Goal: Task Accomplishment & Management: Use online tool/utility

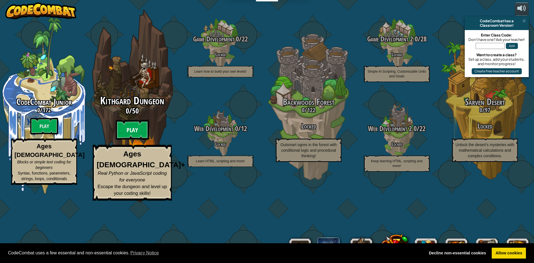
click at [129, 140] on btn "Play" at bounding box center [132, 130] width 33 height 20
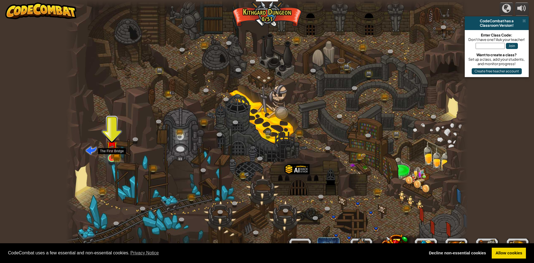
click at [115, 158] on img at bounding box center [112, 147] width 11 height 24
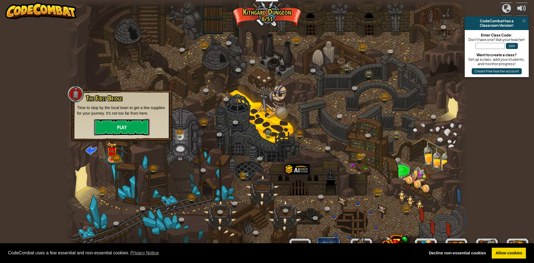
click at [121, 134] on button "Play" at bounding box center [122, 127] width 56 height 17
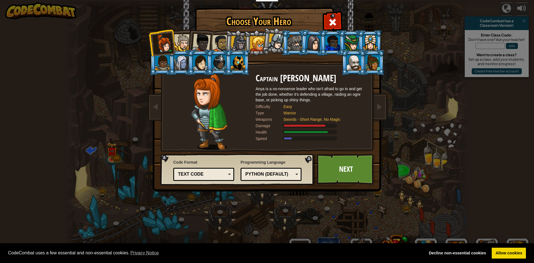
drag, startPoint x: 183, startPoint y: 47, endPoint x: 189, endPoint y: 48, distance: 6.5
click at [183, 48] on div at bounding box center [182, 42] width 17 height 17
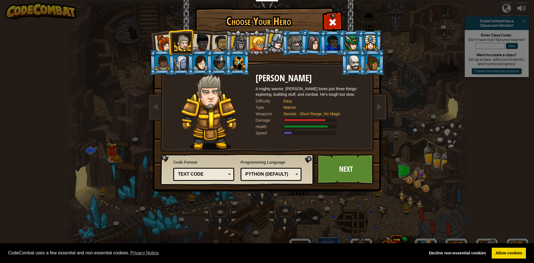
click at [207, 42] on div at bounding box center [201, 43] width 18 height 18
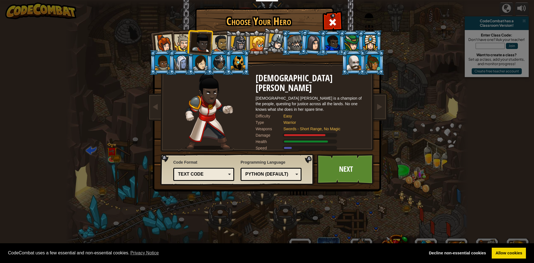
click at [222, 44] on div at bounding box center [220, 43] width 17 height 17
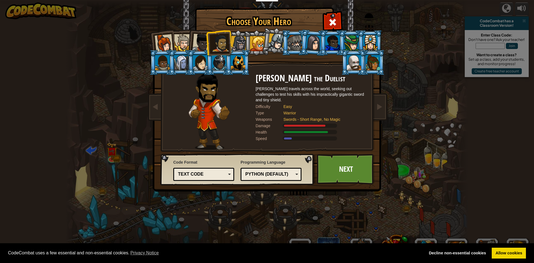
click at [205, 44] on div at bounding box center [201, 43] width 18 height 18
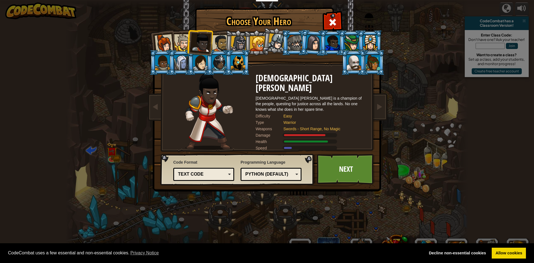
drag, startPoint x: 245, startPoint y: 41, endPoint x: 252, endPoint y: 43, distance: 7.0
click at [248, 43] on li at bounding box center [256, 42] width 25 height 25
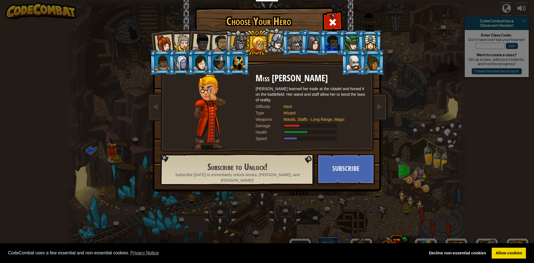
drag, startPoint x: 255, startPoint y: 43, endPoint x: 259, endPoint y: 42, distance: 4.2
click at [256, 42] on div at bounding box center [257, 43] width 15 height 15
click at [238, 45] on div at bounding box center [239, 44] width 16 height 16
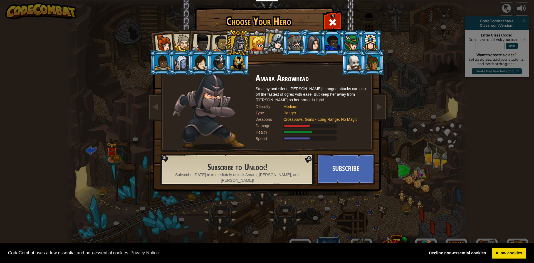
click at [225, 30] on ol at bounding box center [268, 30] width 230 height 0
click at [218, 43] on div at bounding box center [220, 43] width 17 height 17
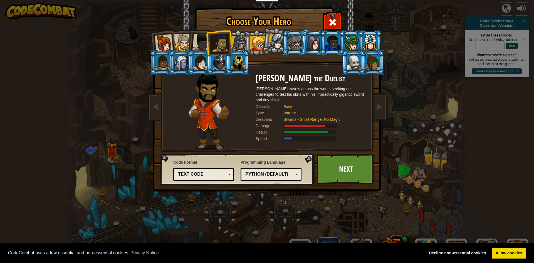
click at [199, 41] on div at bounding box center [201, 43] width 18 height 18
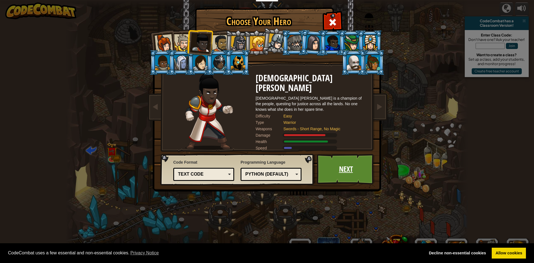
click at [367, 181] on link "Next" at bounding box center [346, 169] width 58 height 31
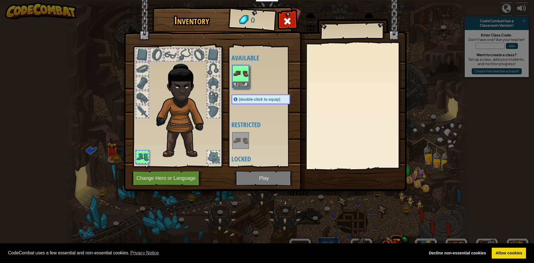
click at [362, 177] on div "Inventory 0 Available Equip (double-click to equip) Restricted Locked Equip Une…" at bounding box center [267, 131] width 534 height 263
click at [241, 84] on button "Equip" at bounding box center [241, 84] width 16 height 6
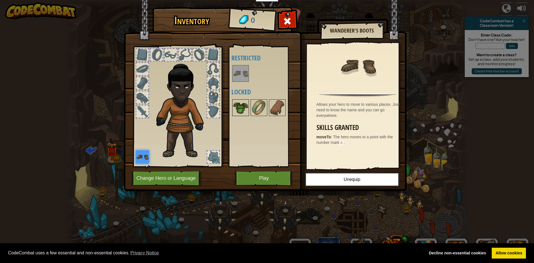
click at [241, 115] on img at bounding box center [241, 108] width 16 height 16
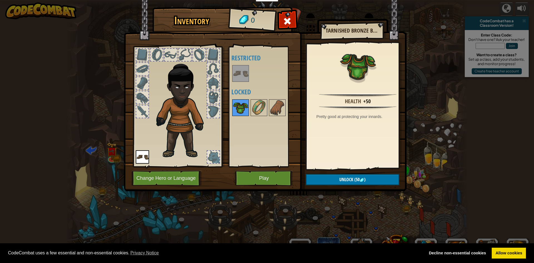
click at [238, 110] on img at bounding box center [241, 108] width 16 height 16
drag, startPoint x: 259, startPoint y: 111, endPoint x: 263, endPoint y: 113, distance: 4.2
click at [259, 112] on img at bounding box center [259, 108] width 16 height 16
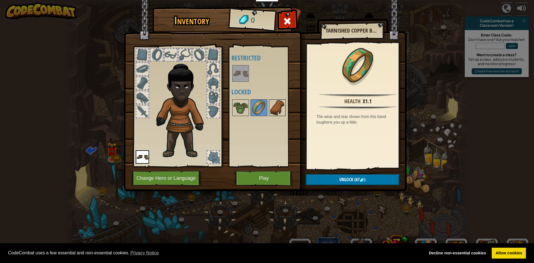
drag, startPoint x: 271, startPoint y: 110, endPoint x: 275, endPoint y: 110, distance: 3.4
click at [275, 110] on img at bounding box center [278, 108] width 16 height 16
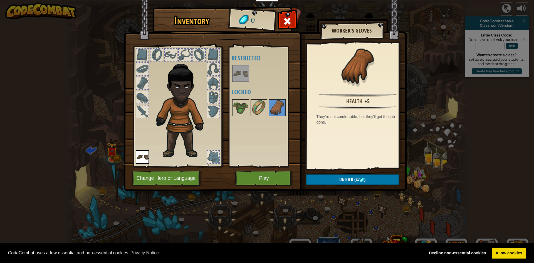
drag, startPoint x: 167, startPoint y: 59, endPoint x: 156, endPoint y: 54, distance: 12.2
click at [166, 59] on div at bounding box center [171, 55] width 12 height 12
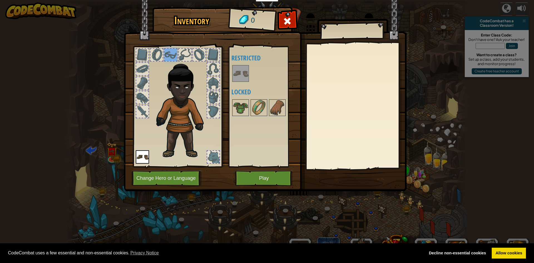
click at [156, 54] on div at bounding box center [157, 55] width 12 height 12
click at [185, 56] on div at bounding box center [185, 55] width 12 height 12
click at [197, 54] on div at bounding box center [199, 55] width 12 height 12
drag, startPoint x: 211, startPoint y: 57, endPoint x: 210, endPoint y: 62, distance: 5.0
click at [211, 57] on div at bounding box center [213, 55] width 12 height 12
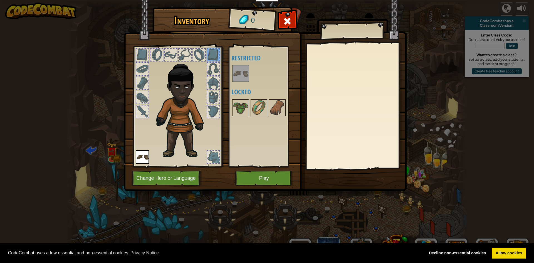
click at [210, 70] on div at bounding box center [213, 69] width 12 height 12
click at [212, 83] on div at bounding box center [213, 83] width 12 height 12
click at [214, 93] on div at bounding box center [213, 97] width 12 height 12
click at [213, 109] on div at bounding box center [213, 111] width 12 height 12
drag, startPoint x: 146, startPoint y: 57, endPoint x: 145, endPoint y: 60, distance: 3.4
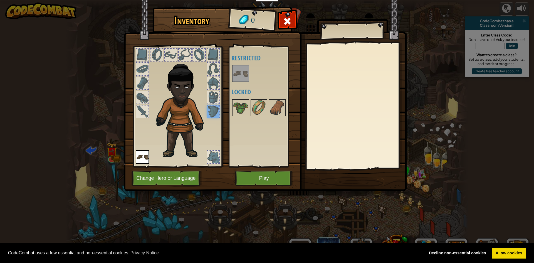
click at [145, 60] on div at bounding box center [142, 55] width 12 height 12
click at [142, 74] on div at bounding box center [142, 69] width 12 height 12
click at [140, 89] on div at bounding box center [142, 83] width 13 height 13
click at [143, 95] on div at bounding box center [142, 97] width 12 height 12
click at [136, 114] on div at bounding box center [142, 111] width 12 height 12
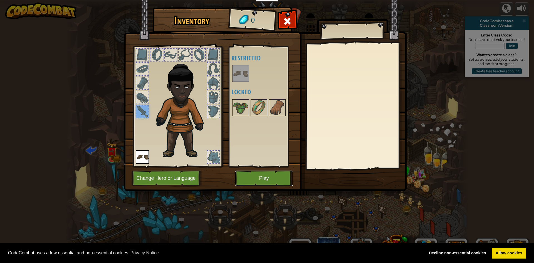
click at [273, 178] on button "Play" at bounding box center [264, 178] width 58 height 15
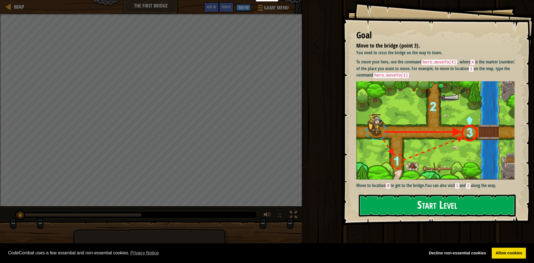
click at [450, 207] on button "Start Level" at bounding box center [437, 206] width 157 height 22
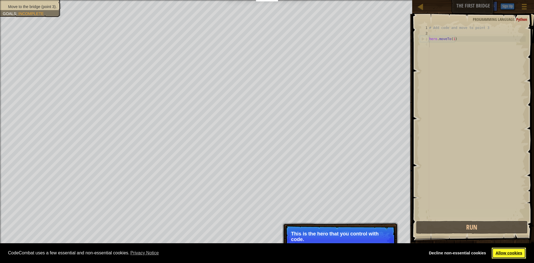
click at [499, 254] on link "Allow cookies" at bounding box center [509, 253] width 34 height 11
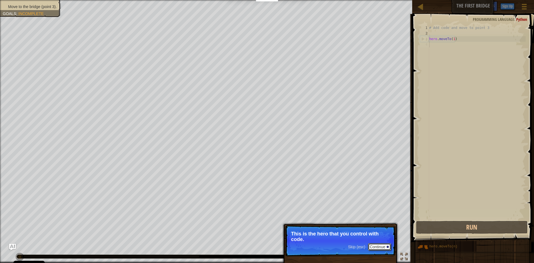
click at [377, 247] on button "Continue" at bounding box center [379, 246] width 23 height 7
click at [376, 233] on code "3" at bounding box center [375, 234] width 5 height 6
drag, startPoint x: 382, startPoint y: 247, endPoint x: 385, endPoint y: 237, distance: 10.3
click at [382, 247] on button "Continue" at bounding box center [379, 247] width 23 height 7
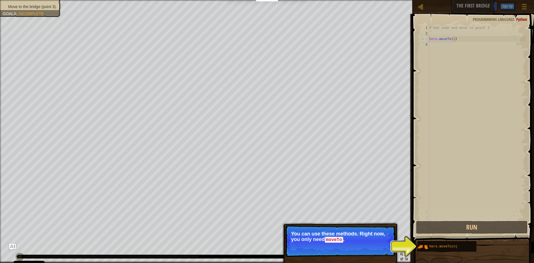
click at [453, 40] on div "# Add code and move to point 3 hero . moveTo ( 1 )" at bounding box center [477, 128] width 98 height 206
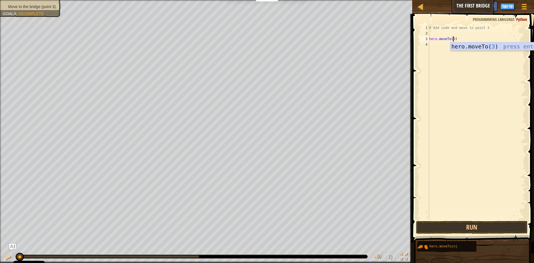
scroll to position [3, 2]
type textarea "hero.moveTo(3)"
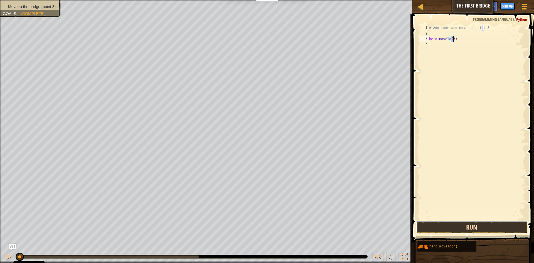
click at [450, 225] on button "Run" at bounding box center [472, 227] width 112 height 13
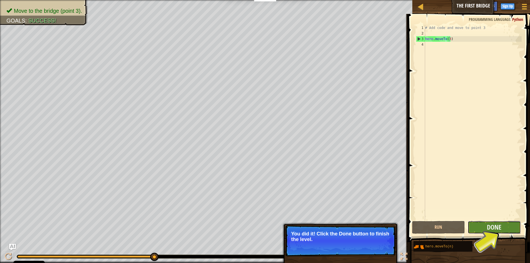
click at [479, 232] on button "Done" at bounding box center [494, 227] width 53 height 13
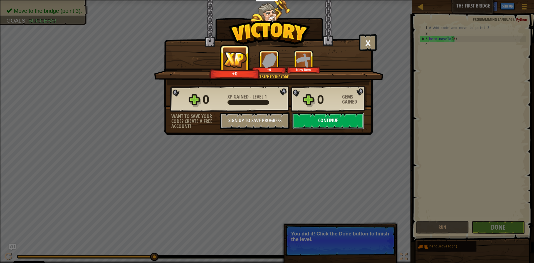
click at [340, 120] on button "Continue" at bounding box center [329, 120] width 72 height 17
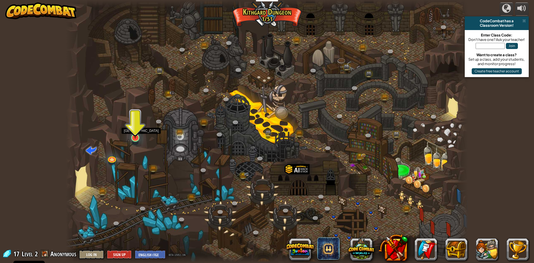
click at [135, 136] on img at bounding box center [135, 126] width 11 height 25
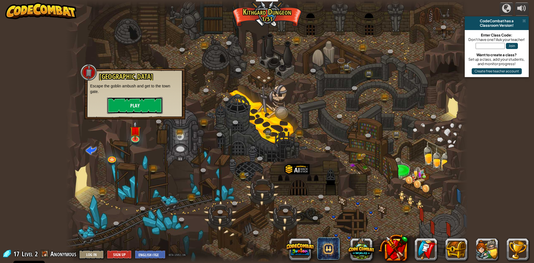
click at [149, 109] on button "Play" at bounding box center [135, 105] width 56 height 17
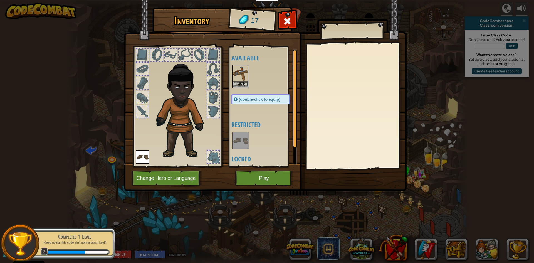
click at [236, 81] on img at bounding box center [241, 74] width 16 height 16
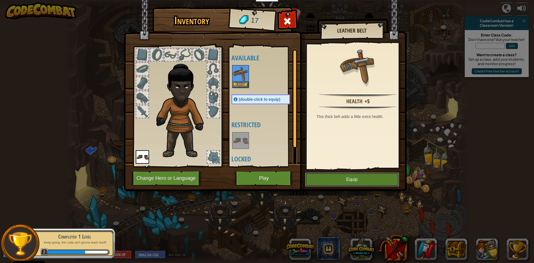
click at [347, 178] on button "Equip" at bounding box center [352, 180] width 94 height 14
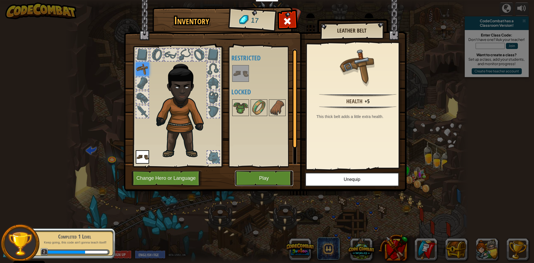
click at [264, 176] on button "Play" at bounding box center [264, 178] width 58 height 15
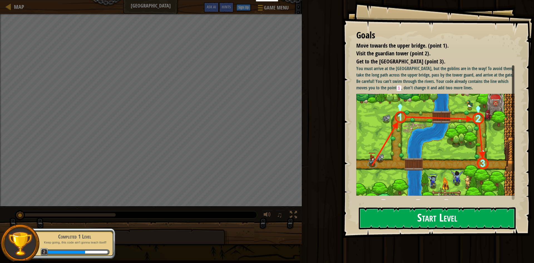
click at [434, 220] on button "Start Level" at bounding box center [437, 218] width 157 height 22
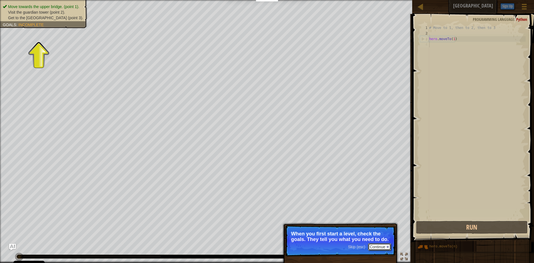
click at [387, 247] on div at bounding box center [388, 247] width 2 height 2
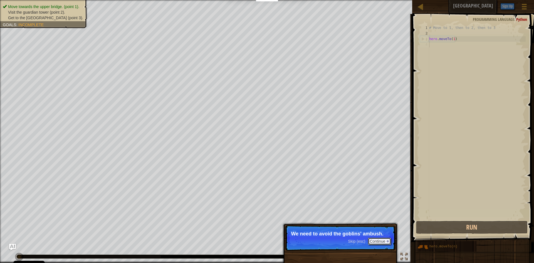
click at [385, 244] on button "Continue" at bounding box center [379, 241] width 23 height 7
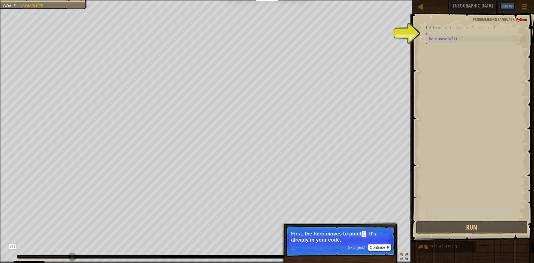
click at [452, 39] on div "# Move to 1, then to 2, then to 3 hero . moveTo ( 1 )" at bounding box center [477, 128] width 98 height 206
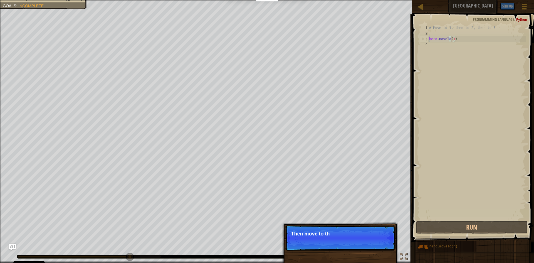
click at [451, 38] on div "# Move to 1, then to 2, then to 3 hero . moveTo ( 1 )" at bounding box center [477, 128] width 98 height 206
click at [452, 38] on div "# Move to 1, then to 2, then to 3 hero . moveTo ( 1 )" at bounding box center [477, 128] width 98 height 206
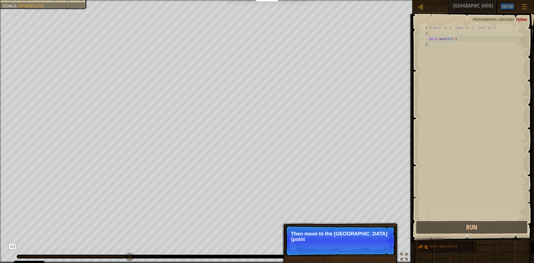
click at [452, 38] on div "# Move to 1, then to 2, then to 3 hero . moveTo ( 1 )" at bounding box center [477, 128] width 98 height 206
click at [453, 39] on div "# Move to 1, then to 2, then to 3 hero . moveTo ( 1 )" at bounding box center [477, 128] width 98 height 206
type textarea "hero.moveTo(1)"
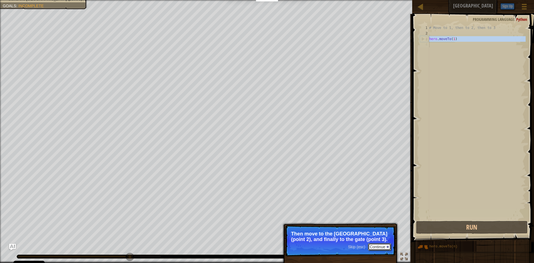
click at [384, 250] on button "Continue" at bounding box center [379, 246] width 23 height 7
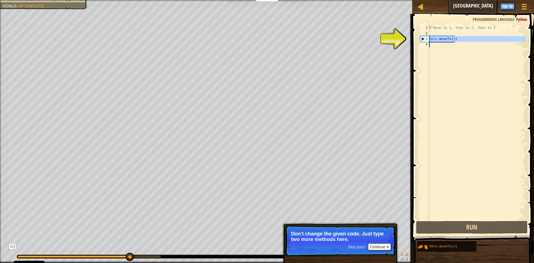
click at [435, 46] on div "# Move to 1, then to 2, then to 3 hero . moveTo ( 1 )" at bounding box center [477, 122] width 98 height 195
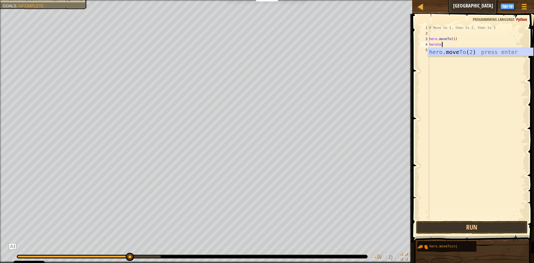
scroll to position [3, 1]
type textarea "hero.moveTo(2)"
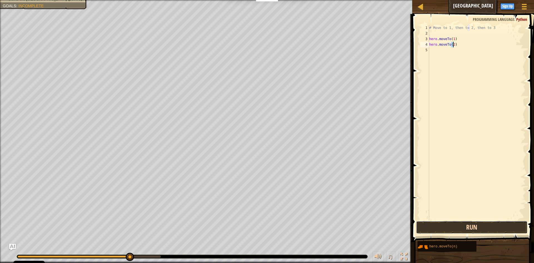
click at [465, 227] on button "Run" at bounding box center [472, 227] width 112 height 13
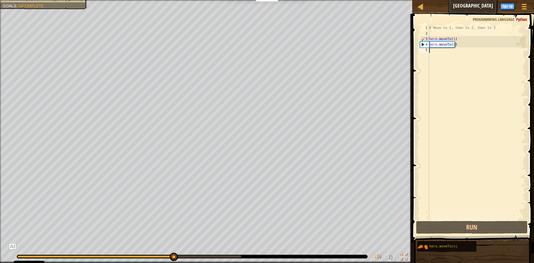
click at [432, 59] on div "# Move to 1, then to 2, then to 3 hero . moveTo ( 1 ) hero . moveTo ( 2 )" at bounding box center [477, 128] width 98 height 206
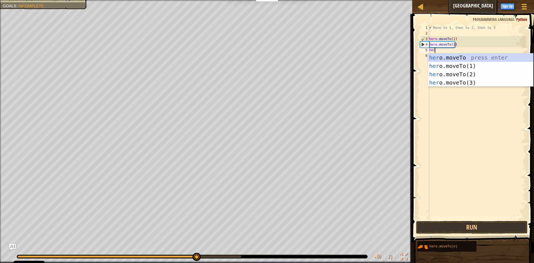
scroll to position [3, 0]
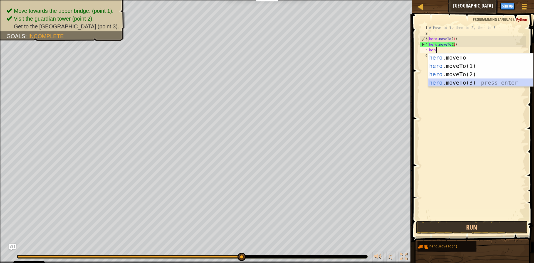
click at [462, 83] on div "hero .moveTo press enter hero .moveTo(1) press enter hero .moveTo(2) press ente…" at bounding box center [480, 78] width 105 height 50
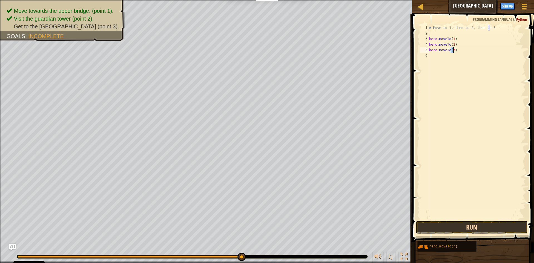
type textarea "hero.moveTo(3)"
click at [467, 230] on button "Run" at bounding box center [472, 227] width 112 height 13
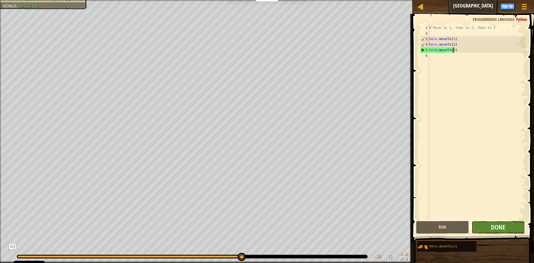
click at [488, 224] on button "Done" at bounding box center [498, 227] width 53 height 13
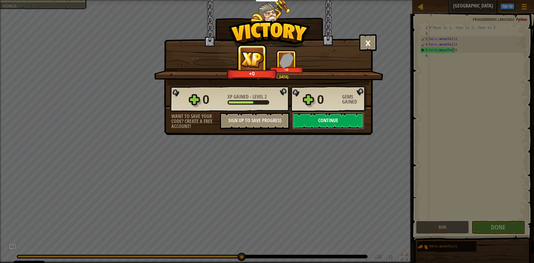
drag, startPoint x: 321, startPoint y: 123, endPoint x: 309, endPoint y: 115, distance: 14.7
click at [309, 115] on button "Continue" at bounding box center [329, 120] width 72 height 17
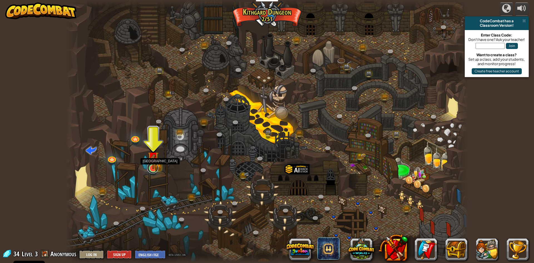
click at [149, 170] on link at bounding box center [152, 167] width 11 height 11
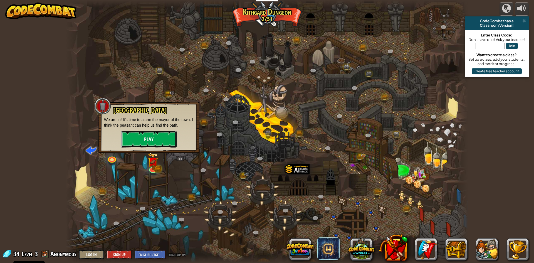
drag, startPoint x: 151, startPoint y: 141, endPoint x: 151, endPoint y: 137, distance: 4.2
click at [151, 137] on button "Play" at bounding box center [149, 139] width 56 height 17
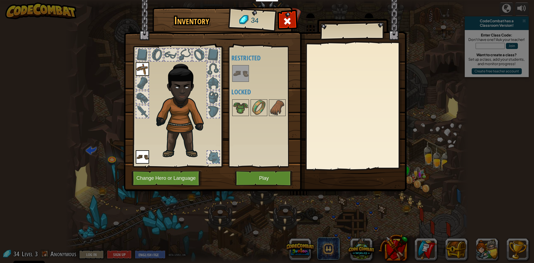
click at [143, 58] on div at bounding box center [142, 55] width 12 height 12
click at [162, 54] on div at bounding box center [157, 55] width 12 height 12
click at [172, 56] on div at bounding box center [171, 55] width 12 height 12
click at [184, 57] on div at bounding box center [185, 55] width 12 height 12
click at [194, 57] on div at bounding box center [178, 105] width 92 height 125
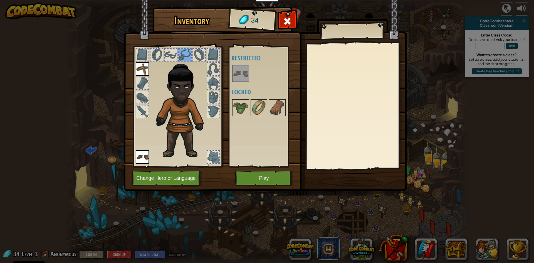
click at [201, 57] on div at bounding box center [199, 55] width 12 height 12
click at [212, 58] on div at bounding box center [213, 55] width 12 height 12
click at [210, 68] on div at bounding box center [213, 69] width 12 height 12
click at [210, 84] on div at bounding box center [213, 83] width 12 height 12
click at [212, 100] on div at bounding box center [213, 97] width 12 height 12
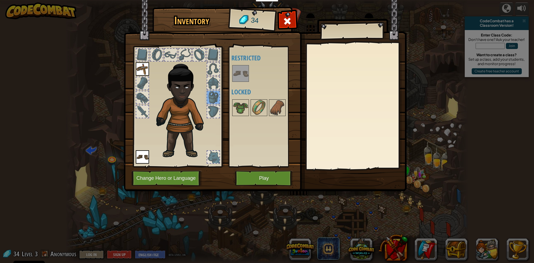
click at [214, 105] on div at bounding box center [178, 105] width 92 height 125
click at [213, 110] on div at bounding box center [213, 111] width 12 height 12
click at [216, 161] on div at bounding box center [213, 157] width 12 height 12
click at [139, 116] on div at bounding box center [142, 111] width 12 height 12
click at [144, 91] on div at bounding box center [142, 97] width 13 height 13
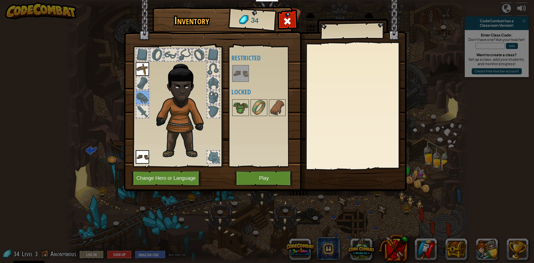
click at [142, 87] on div at bounding box center [142, 83] width 12 height 12
click at [143, 73] on img at bounding box center [142, 68] width 13 height 13
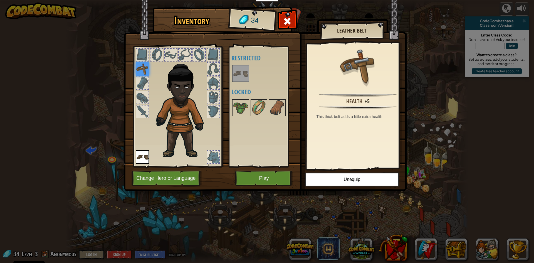
click at [139, 81] on div at bounding box center [142, 83] width 12 height 12
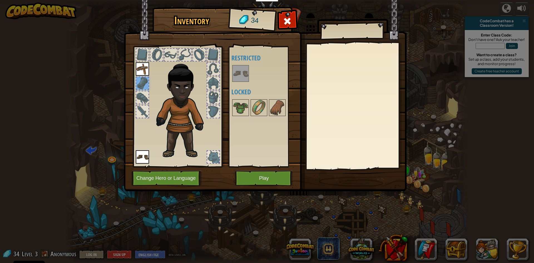
click at [140, 92] on div at bounding box center [142, 97] width 12 height 12
click at [143, 150] on img at bounding box center [142, 156] width 13 height 13
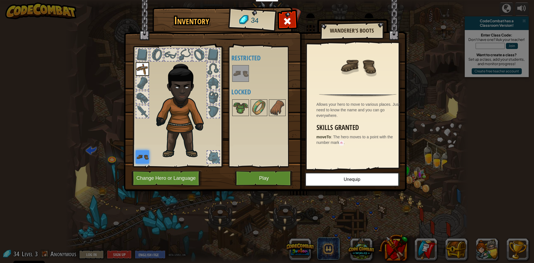
click at [142, 154] on img at bounding box center [142, 156] width 13 height 13
click at [259, 173] on button "Play" at bounding box center [264, 178] width 58 height 15
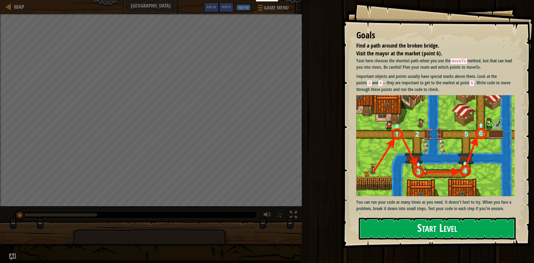
click at [438, 228] on button "Start Level" at bounding box center [437, 229] width 157 height 22
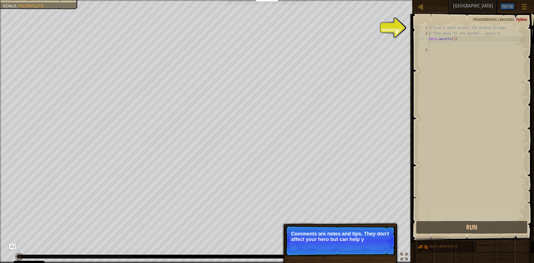
click at [435, 44] on div "# Find a path around the broken bridge. # Then move to the market - point 6. he…" at bounding box center [477, 128] width 98 height 206
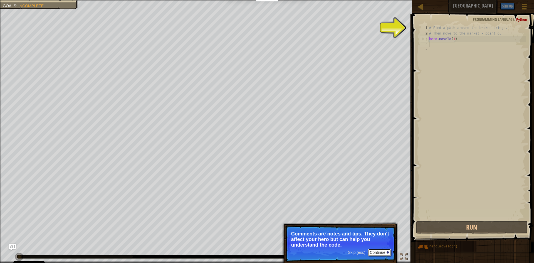
click at [383, 255] on button "Continue" at bounding box center [379, 252] width 23 height 7
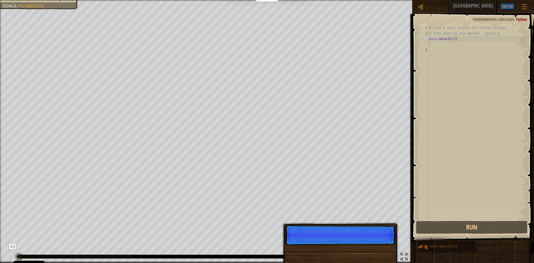
scroll to position [3, 0]
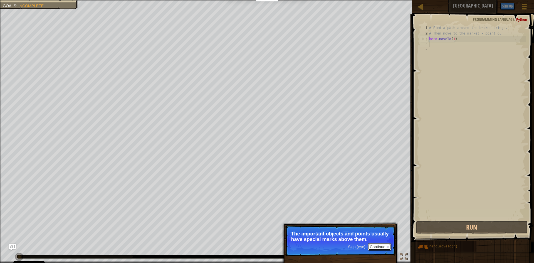
click at [381, 245] on button "Continue" at bounding box center [379, 246] width 23 height 7
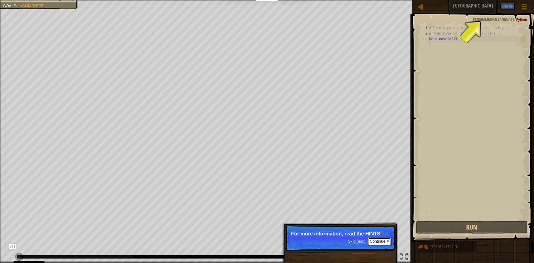
click at [381, 245] on button "Continue" at bounding box center [379, 241] width 23 height 7
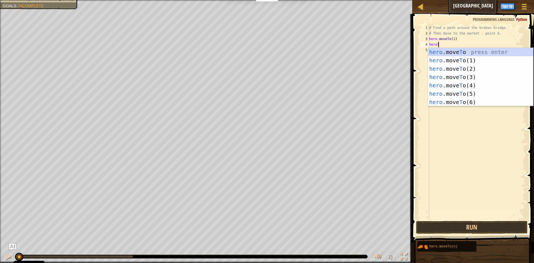
scroll to position [3, 1]
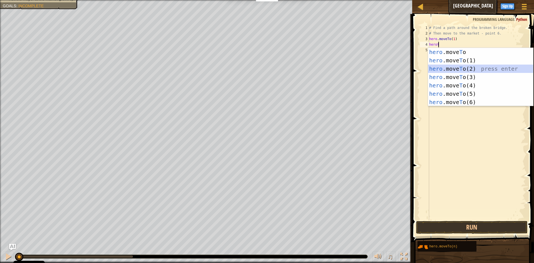
click at [461, 68] on div "hero .move T o press enter hero .move T o(1) press enter hero .move T o(2) pres…" at bounding box center [480, 85] width 105 height 75
type textarea "hero.moveTo(2)"
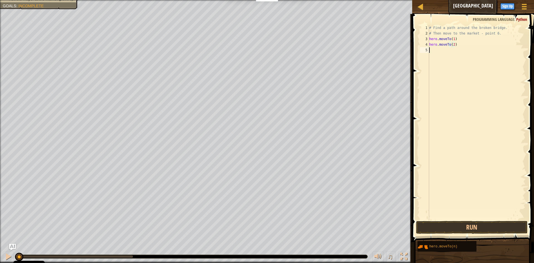
click at [433, 52] on div "# Find a path around the broken bridge. # Then move to the market - point 6. he…" at bounding box center [477, 128] width 98 height 206
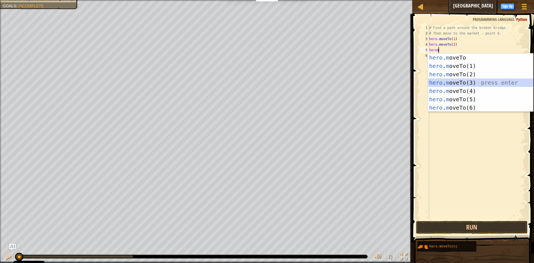
click at [467, 83] on div "hero . m oveTo press enter hero . m oveTo(1) press enter hero . m oveTo(2) pres…" at bounding box center [480, 90] width 105 height 75
type textarea "hero.moveTo(3)"
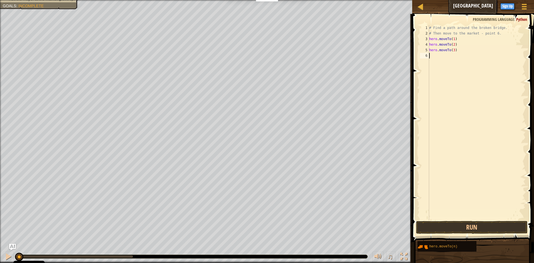
click at [432, 57] on div "# Find a path around the broken bridge. # Then move to the market - point 6. he…" at bounding box center [477, 128] width 98 height 206
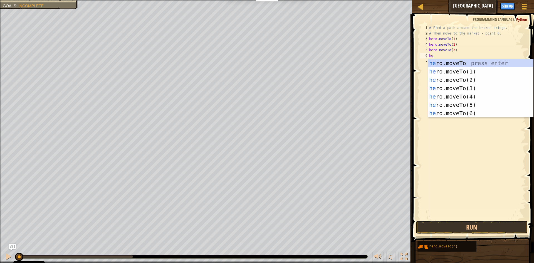
scroll to position [3, 0]
click at [483, 94] on div "hero .moveTo press enter hero .moveTo(1) press enter hero .moveTo(2) press ente…" at bounding box center [480, 96] width 105 height 75
type textarea "hero.moveTo(4)"
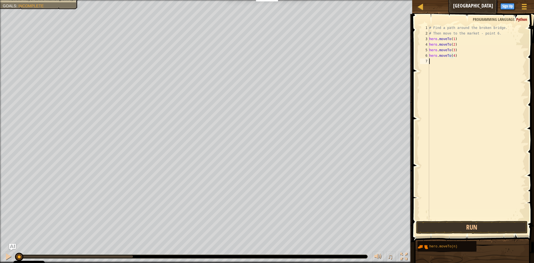
click at [433, 62] on div "# Find a path around the broken bridge. # Then move to the market - point 6. he…" at bounding box center [477, 128] width 98 height 206
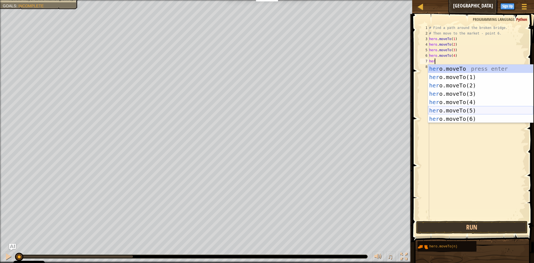
drag, startPoint x: 454, startPoint y: 110, endPoint x: 452, endPoint y: 108, distance: 3.0
click at [454, 110] on div "her o.moveTo press enter her o.moveTo(1) press enter her o.moveTo(2) press ente…" at bounding box center [480, 102] width 105 height 75
type textarea "hero.moveTo(5)"
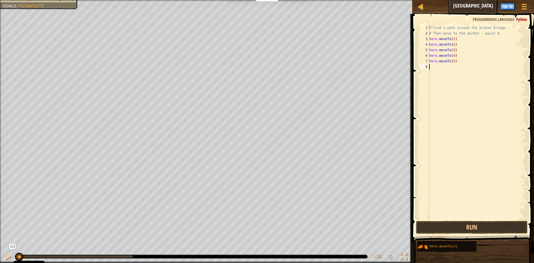
click at [431, 68] on div "# Find a path around the broken bridge. # Then move to the market - point 6. he…" at bounding box center [477, 128] width 98 height 206
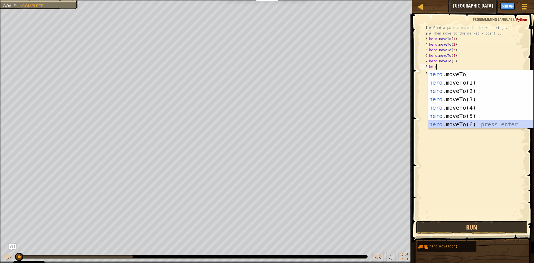
click at [459, 123] on div "hero .moveTo press enter hero .moveTo(1) press enter hero .moveTo(2) press ente…" at bounding box center [480, 107] width 105 height 75
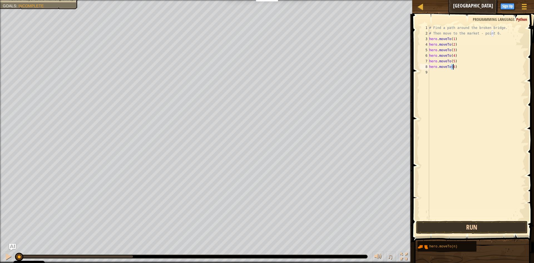
type textarea "hero.moveTo(6)"
click at [498, 225] on button "Run" at bounding box center [472, 227] width 112 height 13
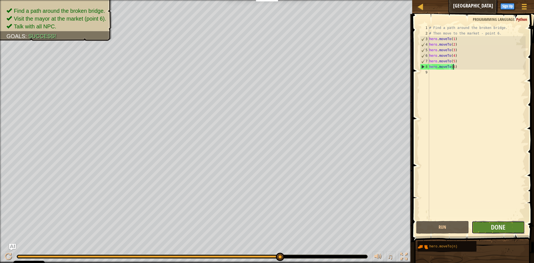
click at [491, 226] on button "Done" at bounding box center [498, 227] width 53 height 13
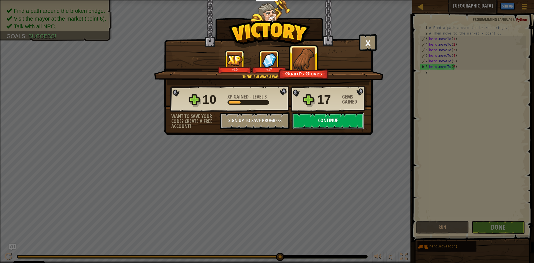
click at [327, 122] on button "Continue" at bounding box center [329, 120] width 72 height 17
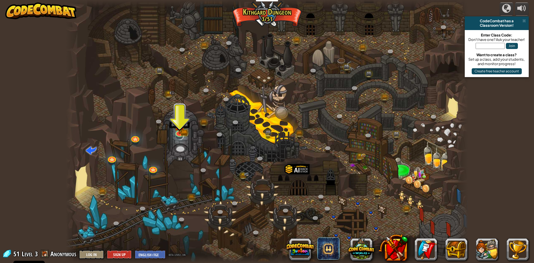
click at [174, 126] on div at bounding box center [267, 131] width 402 height 263
click at [178, 124] on img at bounding box center [179, 121] width 6 height 6
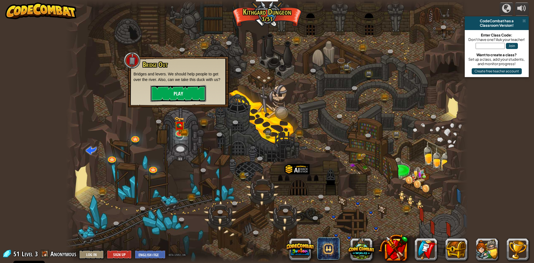
click at [188, 96] on button "Play" at bounding box center [179, 93] width 56 height 17
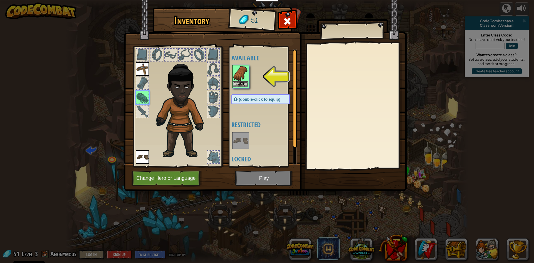
click at [238, 80] on img at bounding box center [241, 74] width 16 height 16
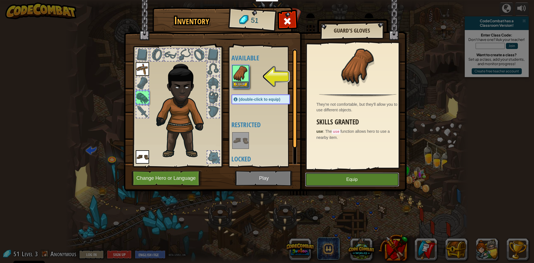
drag, startPoint x: 351, startPoint y: 178, endPoint x: 354, endPoint y: 178, distance: 3.1
click at [353, 178] on button "Equip" at bounding box center [352, 180] width 94 height 14
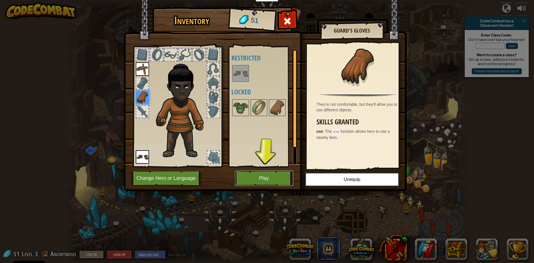
click at [285, 178] on button "Play" at bounding box center [264, 178] width 58 height 15
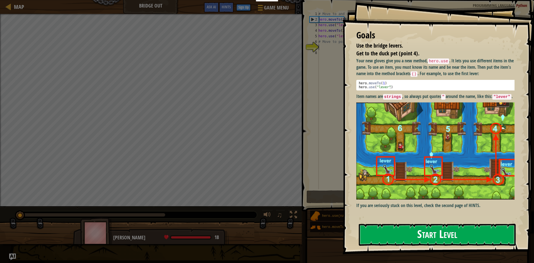
click at [459, 235] on button "Start Level" at bounding box center [437, 235] width 157 height 22
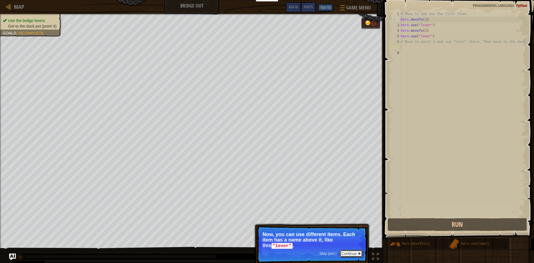
click at [354, 254] on button "Continue" at bounding box center [351, 253] width 23 height 7
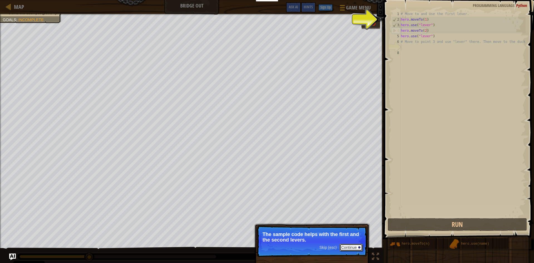
click at [356, 245] on button "Continue" at bounding box center [351, 247] width 23 height 7
click at [406, 43] on div "# Move to and use the first lever. hero . moveTo ( 1 ) hero . use ( "lever" ) h…" at bounding box center [463, 119] width 126 height 217
type textarea "# Move to point 3 and use "lever" there. Then move to the duck."
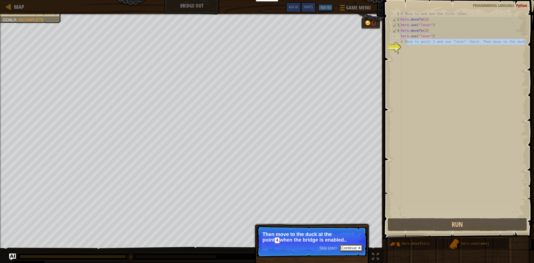
click at [355, 246] on button "Continue" at bounding box center [351, 247] width 23 height 7
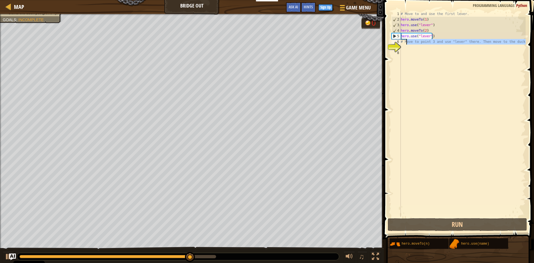
click at [404, 46] on div "# Move to and use the first lever. hero . moveTo ( 1 ) hero . use ( "lever" ) h…" at bounding box center [463, 114] width 126 height 206
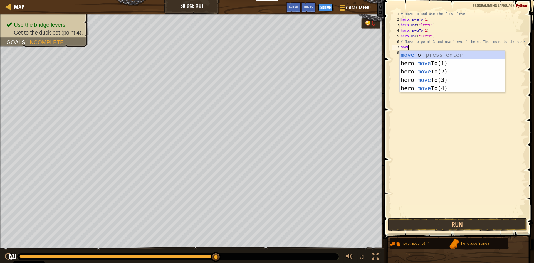
scroll to position [3, 0]
click at [441, 76] on div "move To press enter hero. move To(1) press enter hero. move To(2) press enter h…" at bounding box center [452, 80] width 105 height 58
type textarea "hero.moveTo(3)"
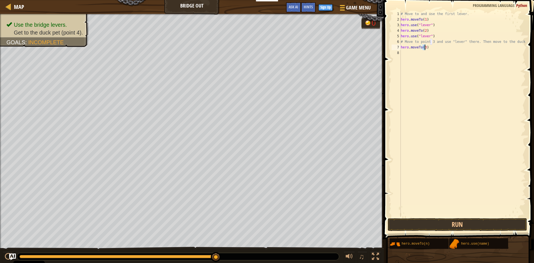
click at [405, 54] on div "# Move to and use the first lever. hero . moveTo ( 1 ) hero . use ( "lever" ) h…" at bounding box center [463, 119] width 126 height 217
click at [477, 62] on div "hero.use(" le ver") press enter" at bounding box center [468, 68] width 105 height 25
type textarea "hero.use("lever")"
click at [404, 62] on div "# Move to and use the first lever. hero . moveTo ( 1 ) hero . use ( "lever" ) h…" at bounding box center [463, 119] width 126 height 217
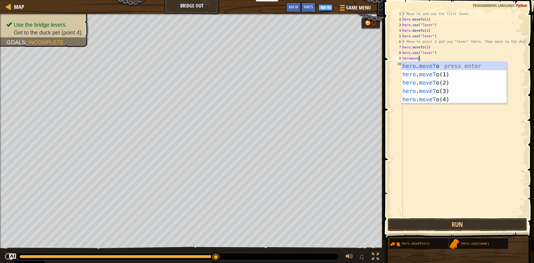
scroll to position [3, 1]
click at [444, 98] on div "hero . moveTo press enter hero . moveTo (1) press enter hero . moveTo (2) press…" at bounding box center [454, 91] width 105 height 58
type textarea "hero.moveTo(4)"
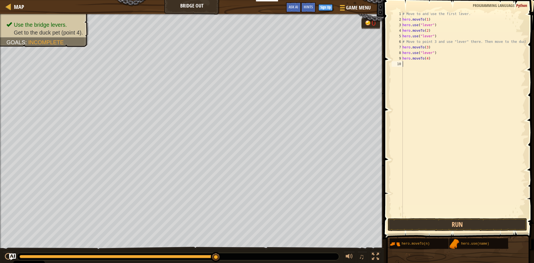
click at [404, 66] on div "# Move to and use the first lever. hero . moveTo ( 1 ) hero . use ( "lever" ) h…" at bounding box center [464, 119] width 124 height 217
click at [426, 70] on div "hero.use(" lever ") press enter" at bounding box center [470, 79] width 105 height 25
type textarea "hero.use("lever")"
click at [406, 75] on div "# Move to and use the first lever. hero . moveTo ( 1 ) hero . use ( "lever" ) h…" at bounding box center [464, 119] width 124 height 217
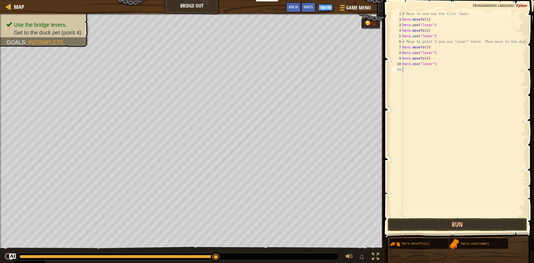
scroll to position [3, 0]
click at [434, 65] on div "# Move to and use the first lever. hero . moveTo ( 1 ) hero . use ( "lever" ) h…" at bounding box center [464, 119] width 124 height 217
type textarea "h"
type textarea "hero.moveto(5)"
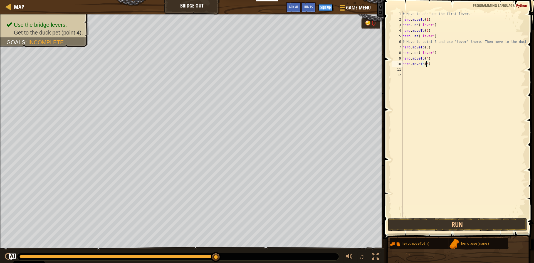
click at [426, 65] on div "# Move to and use the first lever. hero . moveTo ( 1 ) hero . use ( "lever" ) h…" at bounding box center [464, 119] width 124 height 217
click at [405, 70] on div "# Move to and use the first lever. hero . moveTo ( 1 ) hero . use ( "lever" ) h…" at bounding box center [464, 119] width 124 height 217
click at [507, 222] on button "Run" at bounding box center [457, 224] width 139 height 13
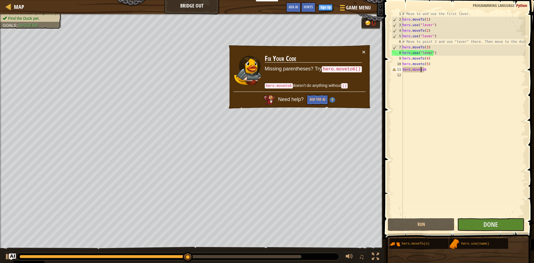
click at [422, 71] on div "# Move to and use the first lever. hero . moveTo ( 1 ) hero . use ( "lever" ) h…" at bounding box center [464, 119] width 124 height 217
click at [422, 70] on div "# Move to and use the first lever. hero . moveTo ( 1 ) hero . use ( "lever" ) h…" at bounding box center [464, 119] width 124 height 217
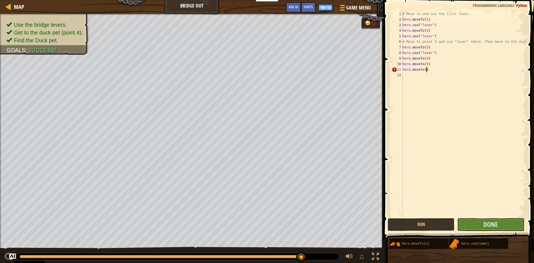
click at [428, 70] on div "# Move to and use the first lever. hero . moveTo ( 1 ) hero . use ( "lever" ) h…" at bounding box center [464, 119] width 124 height 217
type textarea "hero.moveto(6)"
click at [411, 223] on button "Run" at bounding box center [421, 224] width 67 height 13
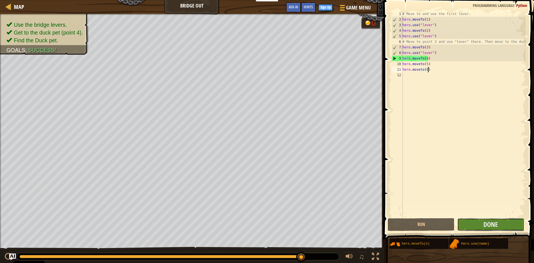
click at [477, 223] on button "Done" at bounding box center [491, 224] width 67 height 13
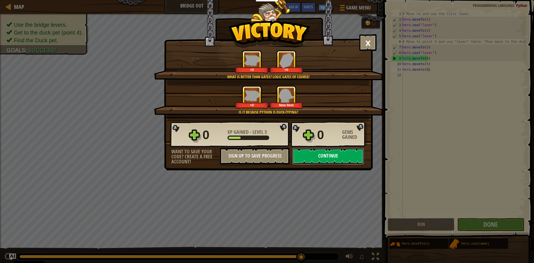
click at [335, 159] on button "Continue" at bounding box center [329, 156] width 72 height 17
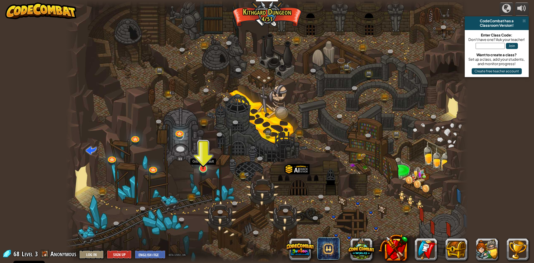
click at [202, 161] on img at bounding box center [203, 156] width 11 height 25
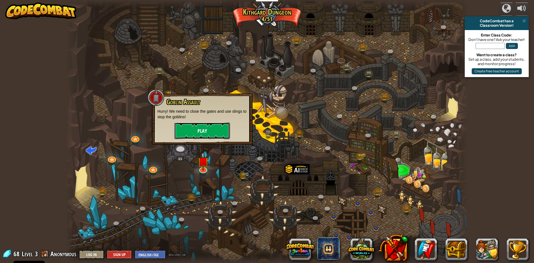
click at [205, 130] on button "Play" at bounding box center [203, 130] width 56 height 17
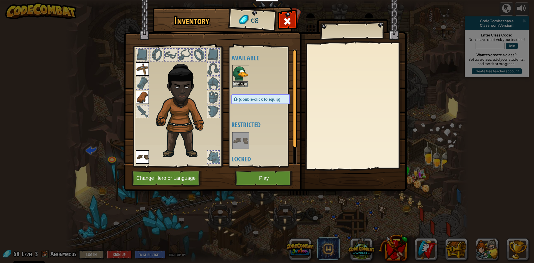
click at [239, 75] on img at bounding box center [241, 74] width 16 height 16
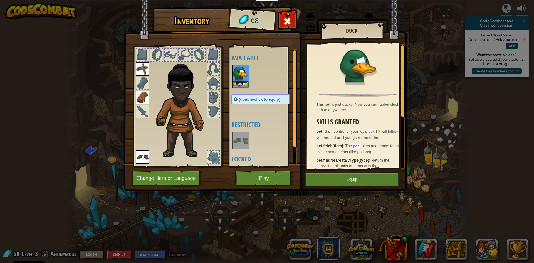
click at [241, 81] on img at bounding box center [241, 74] width 16 height 16
click at [356, 178] on button "Equip" at bounding box center [352, 180] width 94 height 14
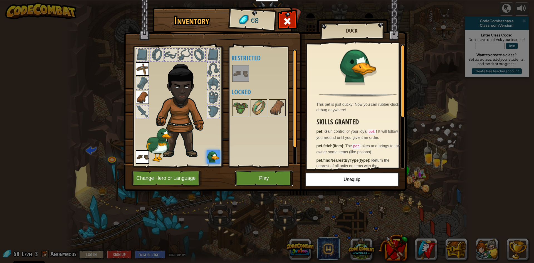
click at [264, 180] on button "Play" at bounding box center [264, 178] width 58 height 15
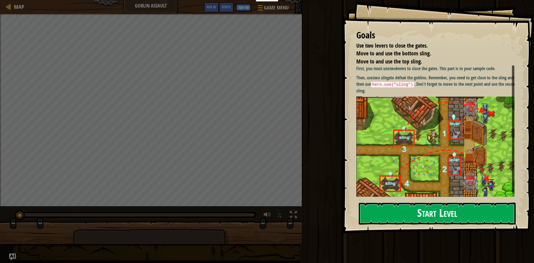
click at [401, 212] on button "Start Level" at bounding box center [437, 214] width 157 height 22
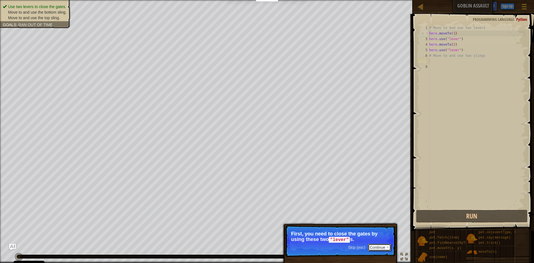
click at [380, 251] on p "Skip (esc) Continue First, you need to close the gates by using these two "leve…" at bounding box center [340, 241] width 110 height 32
click at [390, 248] on p "Skip (esc) Continue This goal is already solved in your sample code. F" at bounding box center [340, 240] width 110 height 31
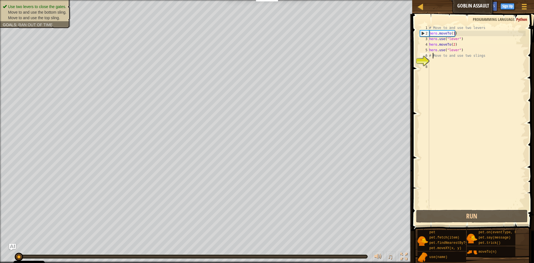
click at [433, 57] on div "# Move to and use two levers hero . moveTo ( 1 ) hero . use ( "lever" ) hero . …" at bounding box center [477, 122] width 98 height 195
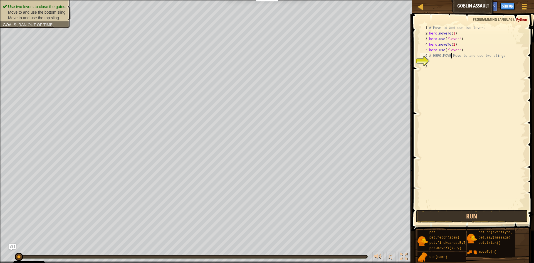
scroll to position [3, 2]
type textarea "# Move to and use two slings"
